Goal: Task Accomplishment & Management: Manage account settings

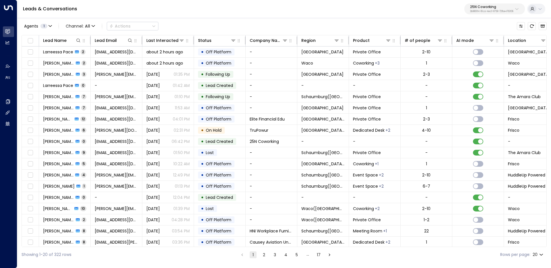
click at [497, 10] on p "3b9800f4-81ca-4ec0-8758-72fbe4763f36" at bounding box center [491, 11] width 43 height 2
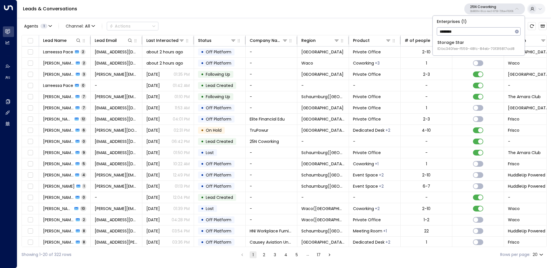
type input "*******"
click at [452, 43] on div "Storage Star ID: bc340fee-f559-48fc-84eb-70f3f6817ad8" at bounding box center [475, 46] width 77 height 12
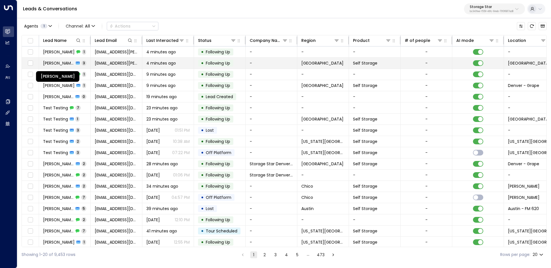
click at [63, 62] on span "[PERSON_NAME]" at bounding box center [58, 63] width 31 height 6
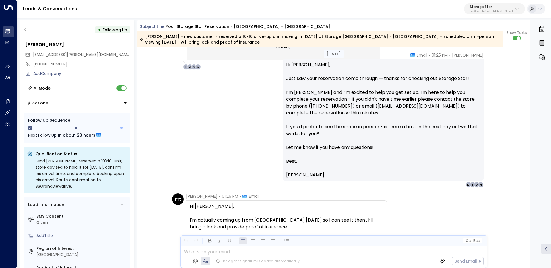
scroll to position [497, 0]
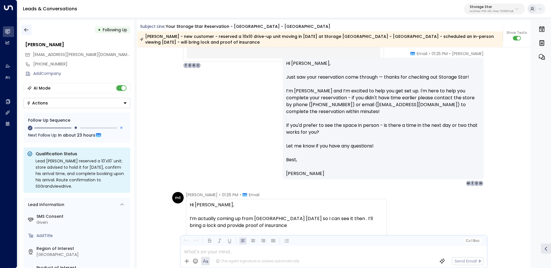
click at [23, 28] on button "button" at bounding box center [26, 30] width 10 height 10
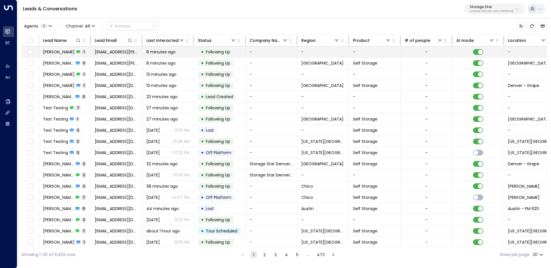
click at [83, 52] on span "1" at bounding box center [84, 51] width 4 height 5
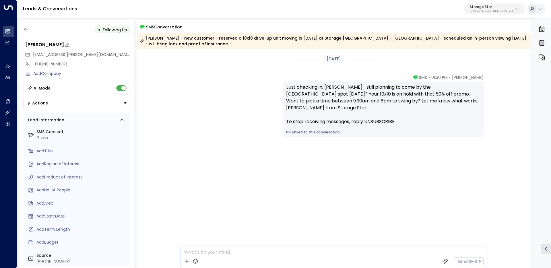
click at [43, 45] on div "[PERSON_NAME]" at bounding box center [77, 44] width 105 height 7
click at [26, 32] on icon "button" at bounding box center [27, 30] width 6 height 6
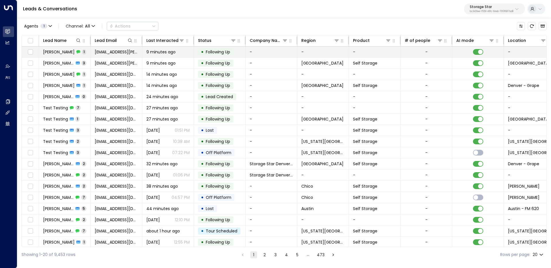
click at [56, 50] on span "[PERSON_NAME]" at bounding box center [59, 52] width 32 height 6
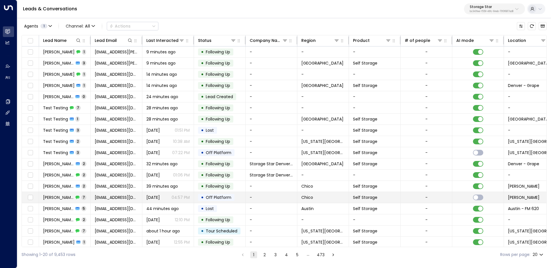
click at [62, 198] on span "[PERSON_NAME]" at bounding box center [58, 198] width 31 height 6
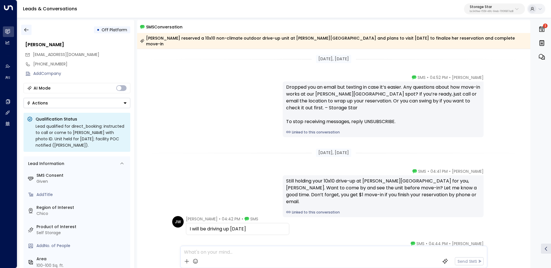
click at [27, 28] on icon "button" at bounding box center [27, 30] width 6 height 6
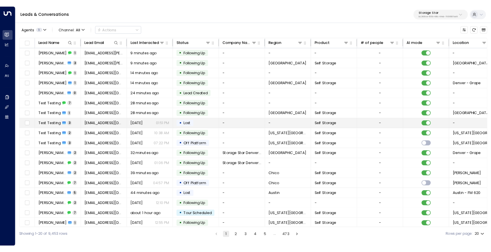
scroll to position [25, 0]
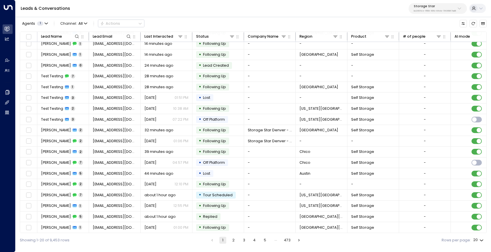
click at [483, 241] on body "Overview Leads & Conversations Leads & Conversations Analytics Analytics Agents…" at bounding box center [245, 123] width 491 height 247
click at [483, 241] on li "100" at bounding box center [477, 240] width 15 height 10
type input "***"
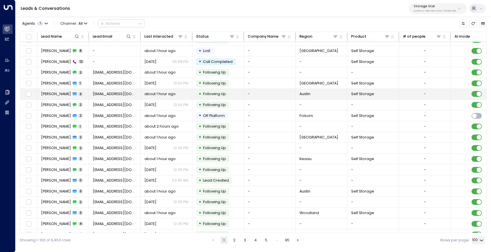
scroll to position [321, 0]
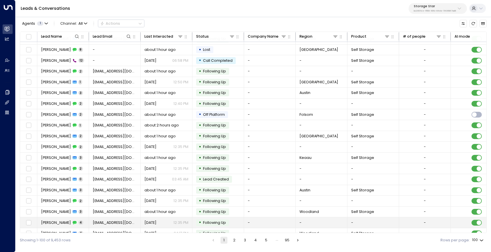
click at [53, 223] on span "[PERSON_NAME]" at bounding box center [56, 222] width 30 height 5
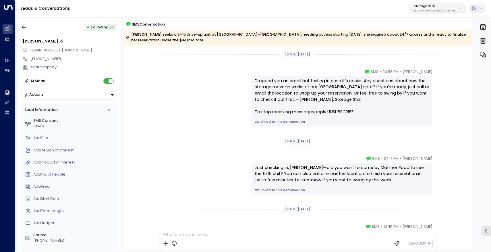
click at [39, 40] on div "[PERSON_NAME]" at bounding box center [70, 41] width 94 height 6
click at [22, 26] on icon "button" at bounding box center [24, 27] width 6 height 6
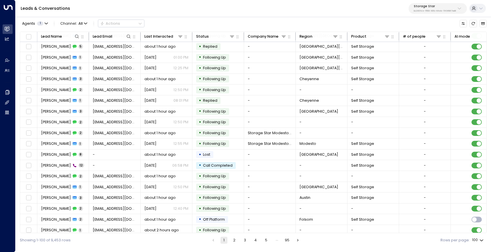
scroll to position [225, 0]
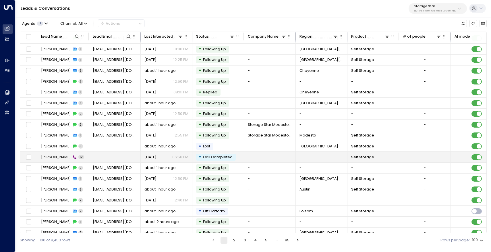
click at [51, 153] on td "[PERSON_NAME] 12" at bounding box center [63, 156] width 52 height 11
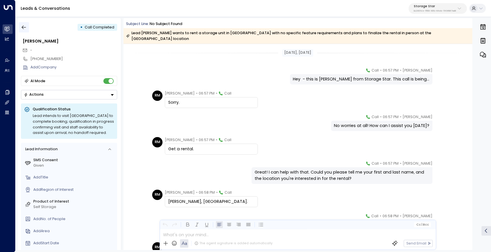
click at [26, 29] on icon "button" at bounding box center [24, 27] width 6 height 6
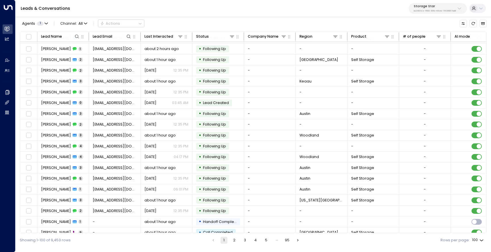
scroll to position [239, 0]
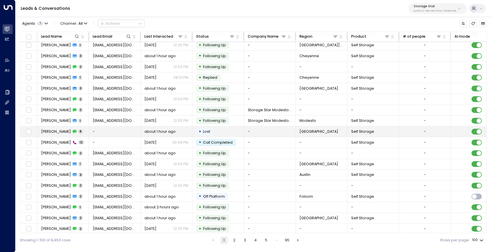
click at [53, 130] on span "[PERSON_NAME]" at bounding box center [56, 131] width 30 height 5
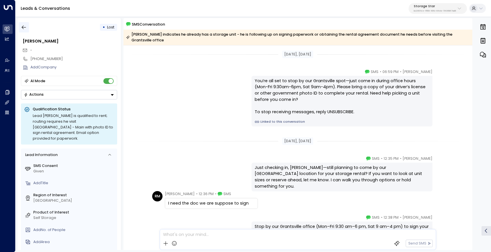
click at [28, 28] on button "button" at bounding box center [24, 27] width 10 height 10
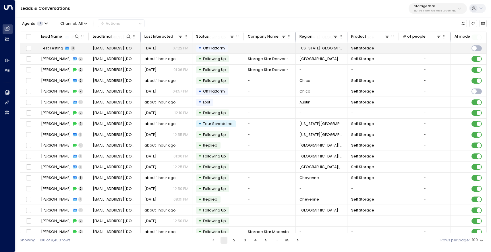
scroll to position [118, 0]
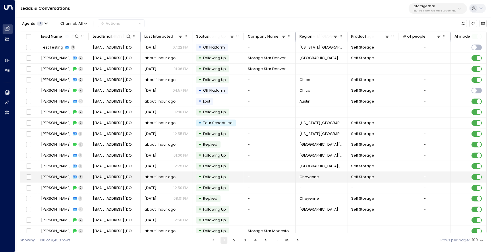
click at [63, 175] on span "[PERSON_NAME]" at bounding box center [56, 176] width 30 height 5
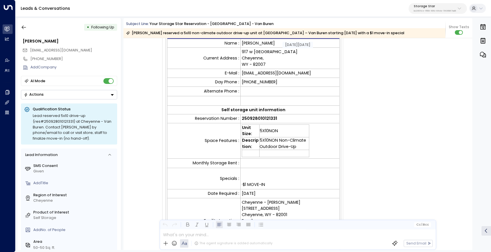
scroll to position [197, 0]
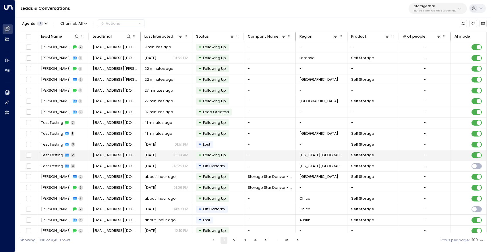
click at [56, 155] on span "Test Testing" at bounding box center [52, 154] width 22 height 5
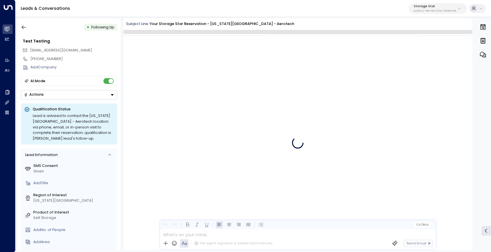
scroll to position [1814, 0]
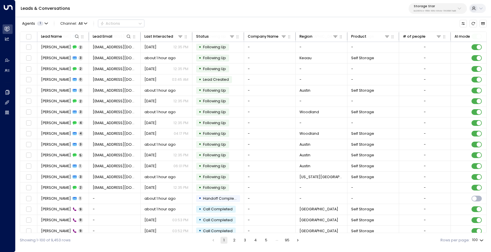
scroll to position [421, 0]
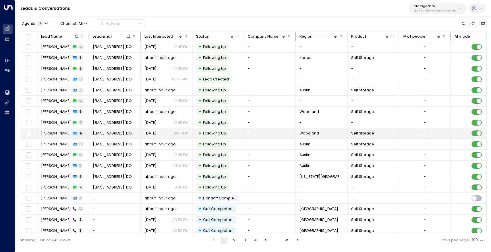
click at [59, 133] on span "[PERSON_NAME]" at bounding box center [56, 133] width 30 height 5
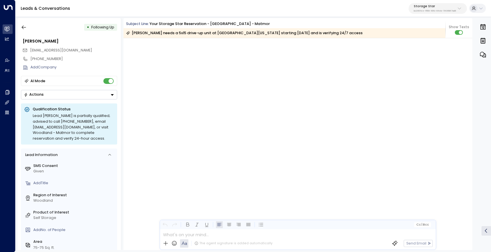
scroll to position [1321, 0]
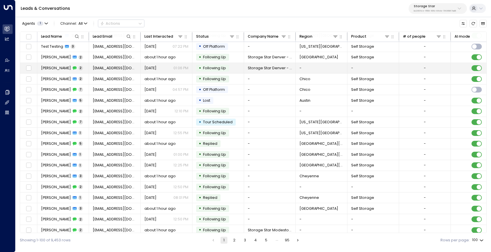
scroll to position [140, 0]
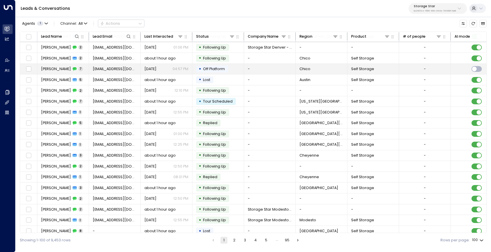
click at [57, 71] on span "[PERSON_NAME]" at bounding box center [56, 68] width 30 height 5
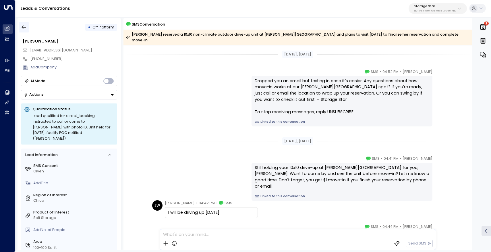
click at [22, 24] on button "button" at bounding box center [24, 27] width 10 height 10
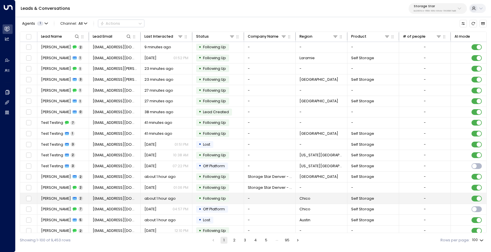
click at [53, 198] on span "[PERSON_NAME]" at bounding box center [56, 198] width 30 height 5
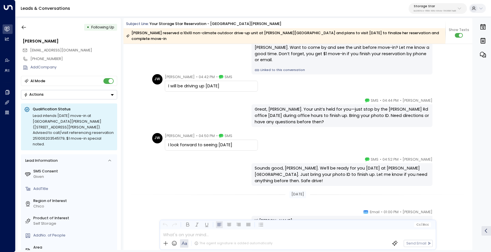
scroll to position [659, 0]
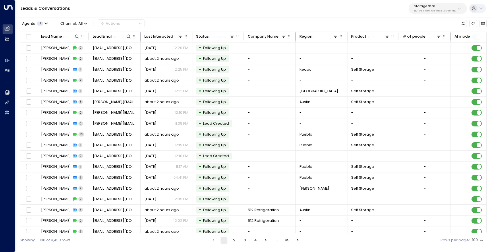
scroll to position [859, 0]
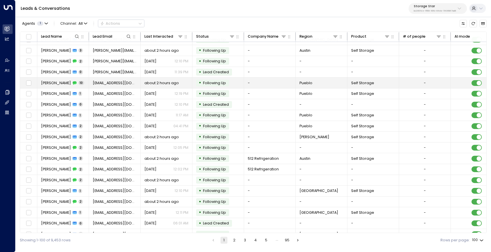
click at [57, 82] on span "[PERSON_NAME]" at bounding box center [56, 82] width 30 height 5
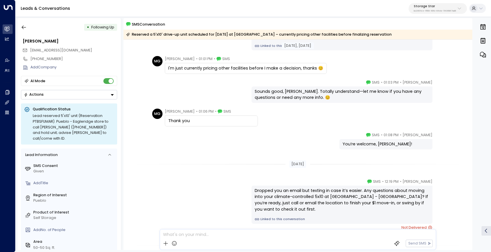
scroll to position [339, 0]
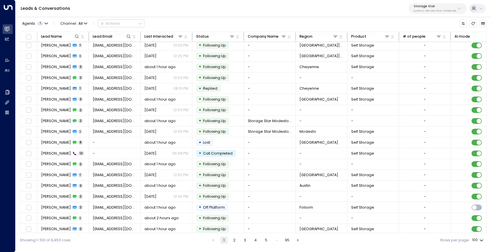
scroll to position [235, 0]
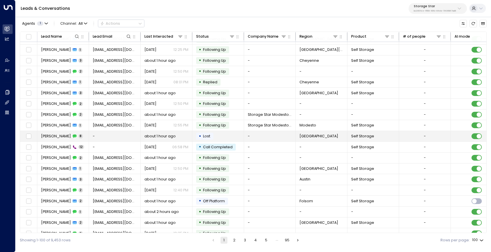
click at [57, 135] on span "[PERSON_NAME]" at bounding box center [56, 135] width 30 height 5
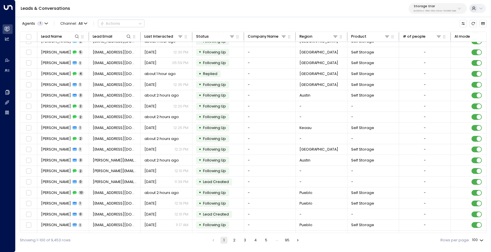
scroll to position [771, 0]
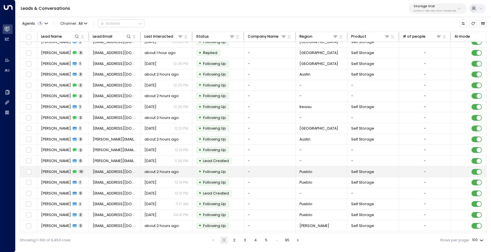
click at [54, 172] on span "[PERSON_NAME]" at bounding box center [56, 171] width 30 height 5
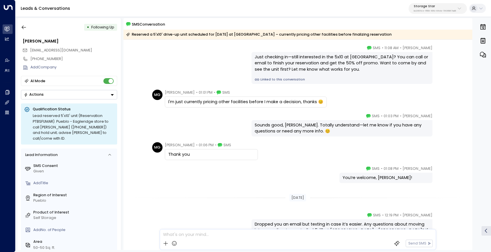
scroll to position [247, 0]
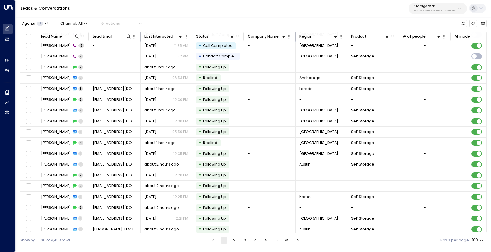
scroll to position [686, 0]
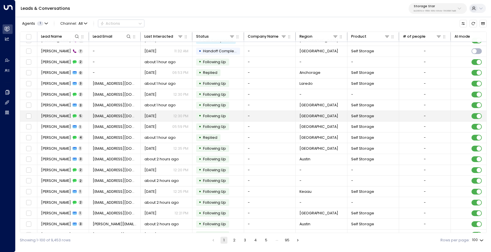
click at [57, 114] on span "[PERSON_NAME]" at bounding box center [56, 115] width 30 height 5
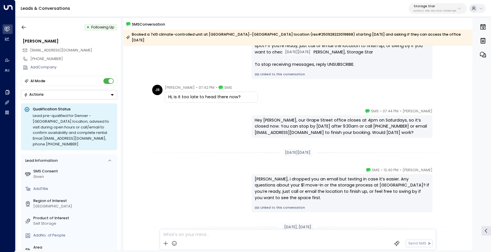
scroll to position [124, 0]
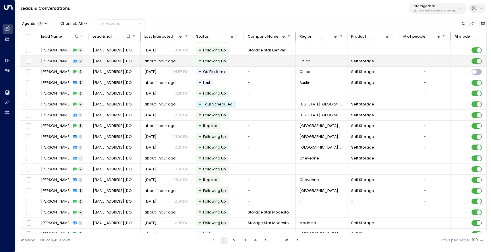
scroll to position [155, 0]
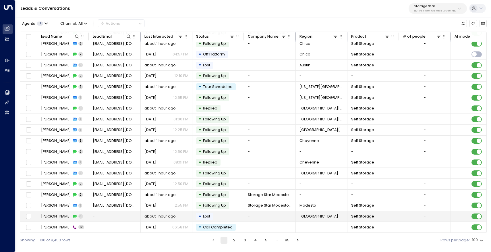
click at [53, 217] on span "[PERSON_NAME]" at bounding box center [56, 215] width 30 height 5
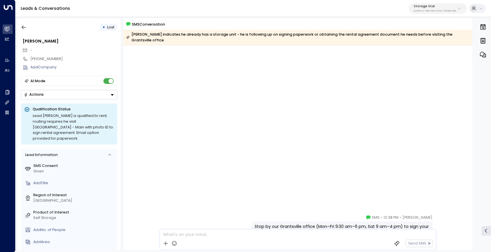
scroll to position [228, 0]
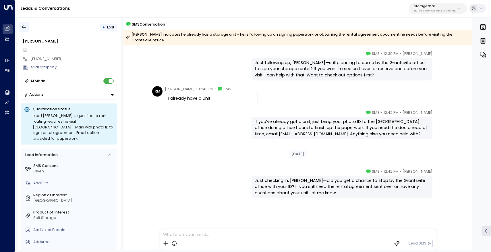
click at [25, 29] on icon "button" at bounding box center [24, 27] width 6 height 6
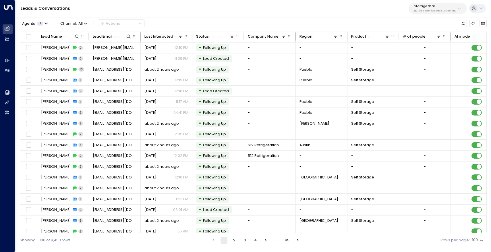
scroll to position [889, 0]
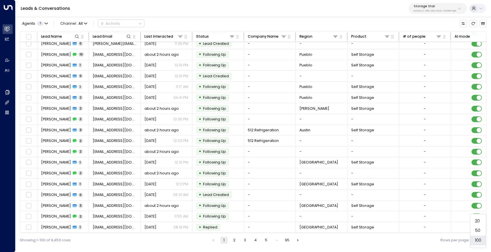
click at [480, 238] on body "Overview Leads & Conversations Leads & Conversations Analytics Analytics Agents…" at bounding box center [245, 123] width 491 height 247
click at [247, 241] on div at bounding box center [245, 126] width 491 height 252
click at [247, 241] on button "3" at bounding box center [244, 239] width 7 height 7
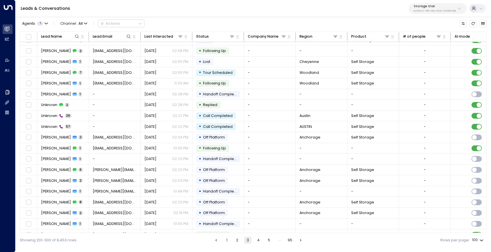
scroll to position [889, 0]
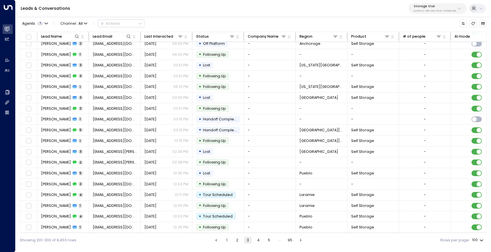
click at [256, 240] on button "4" at bounding box center [258, 239] width 7 height 7
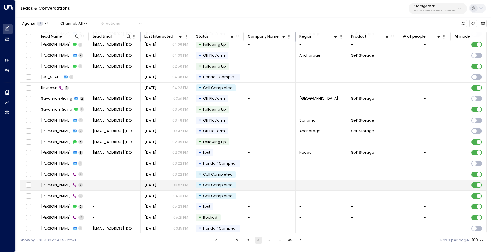
scroll to position [775, 0]
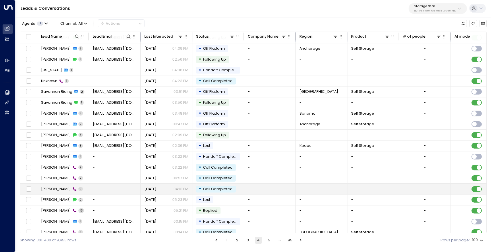
click at [57, 190] on span "[PERSON_NAME]" at bounding box center [56, 188] width 30 height 5
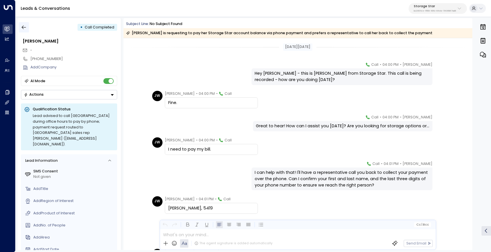
click at [21, 26] on icon "button" at bounding box center [24, 27] width 6 height 6
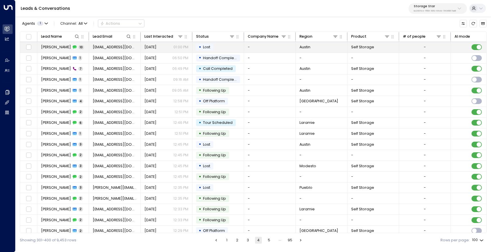
click at [61, 47] on span "[PERSON_NAME]" at bounding box center [56, 46] width 30 height 5
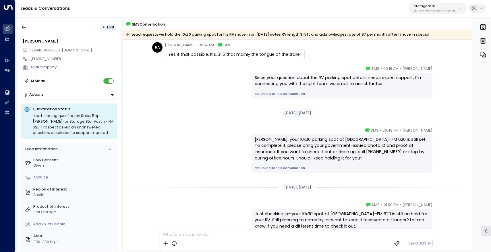
scroll to position [244, 0]
click at [27, 26] on button "button" at bounding box center [24, 27] width 10 height 10
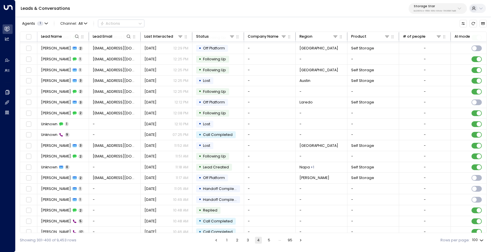
scroll to position [196, 0]
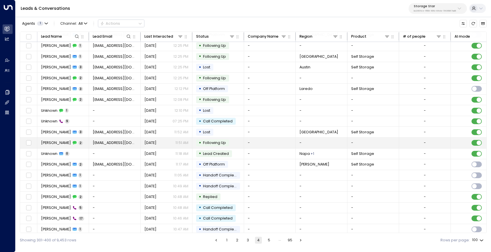
click at [49, 142] on span "[PERSON_NAME]" at bounding box center [56, 142] width 30 height 5
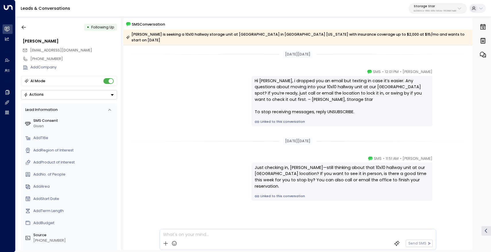
click at [24, 20] on div "• Following Up [PERSON_NAME] [EMAIL_ADDRESS][DOMAIN_NAME] [PHONE_NUMBER] Add Co…" at bounding box center [68, 134] width 103 height 232
click at [24, 24] on button "button" at bounding box center [24, 27] width 10 height 10
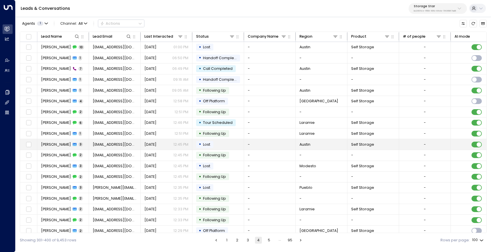
click at [50, 144] on span "[PERSON_NAME]" at bounding box center [56, 144] width 30 height 5
